Goal: Find specific fact: Locate a discrete piece of known information

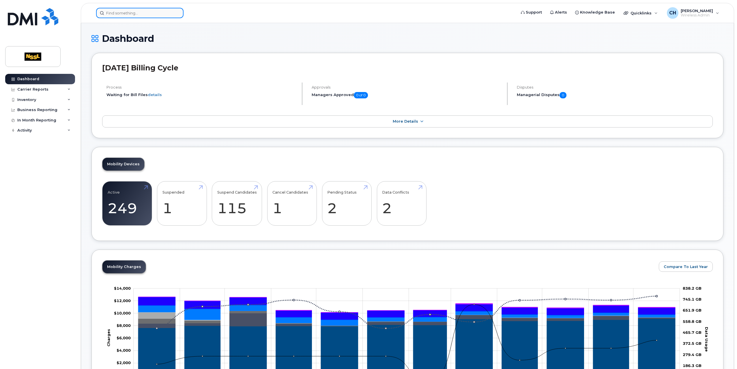
click at [145, 14] on input at bounding box center [139, 13] width 87 height 10
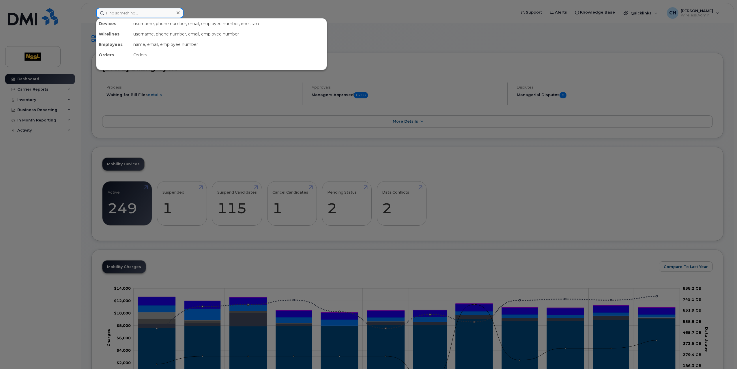
paste input "R5CX20BG4WN"
drag, startPoint x: 152, startPoint y: 14, endPoint x: 92, endPoint y: 13, distance: 60.0
click at [92, 13] on div "R5CX20BG4WN No results" at bounding box center [305, 13] width 426 height 10
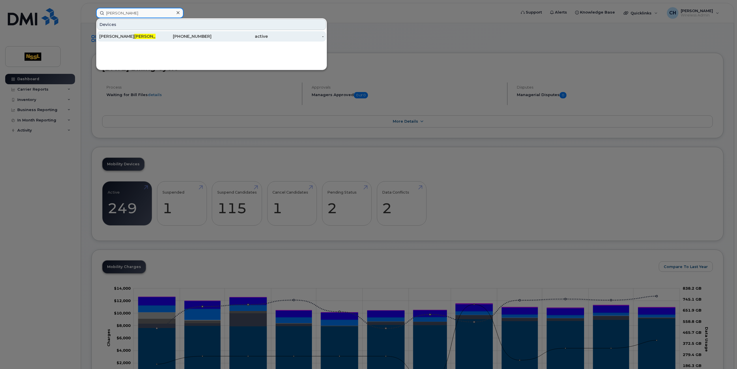
type input "[PERSON_NAME]"
click at [110, 35] on div "[PERSON_NAME]" at bounding box center [127, 36] width 56 height 6
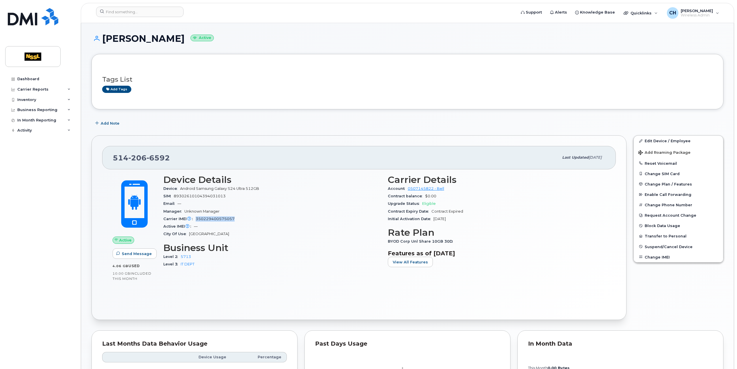
drag, startPoint x: 240, startPoint y: 216, endPoint x: 193, endPoint y: 217, distance: 46.2
click at [193, 217] on div "Carrier IMEI Carrier IMEI is reported during the last billing cycle or change o…" at bounding box center [272, 219] width 218 height 8
copy span "350229400575057"
